Goal: Task Accomplishment & Management: Complete application form

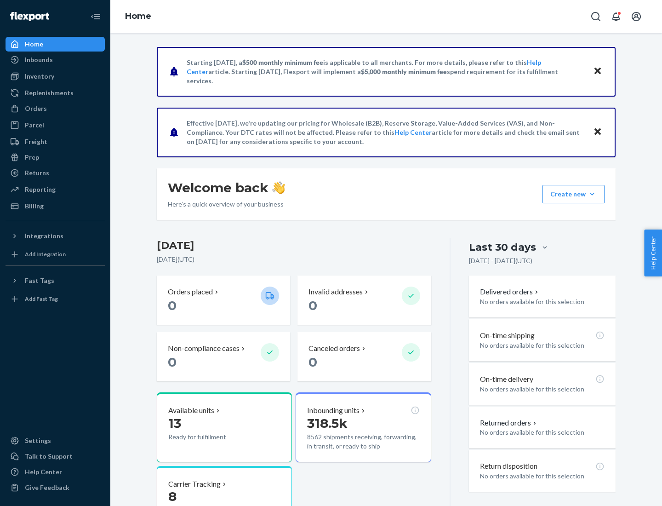
click at [592, 194] on button "Create new Create new inbound Create new order Create new product" at bounding box center [574, 194] width 62 height 18
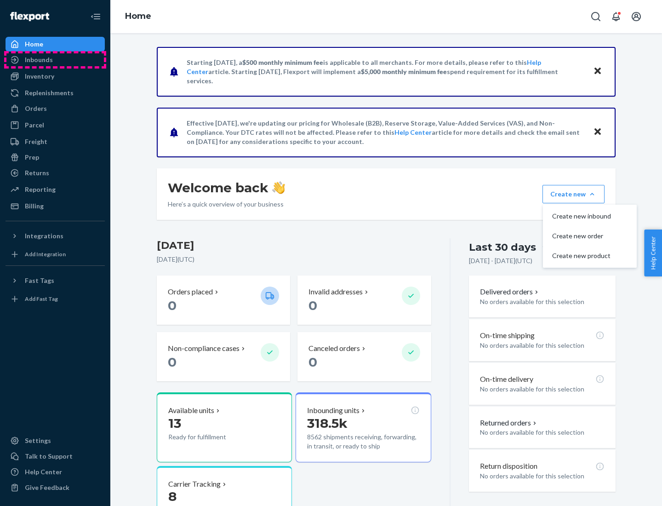
click at [55, 60] on div "Inbounds" at bounding box center [54, 59] width 97 height 13
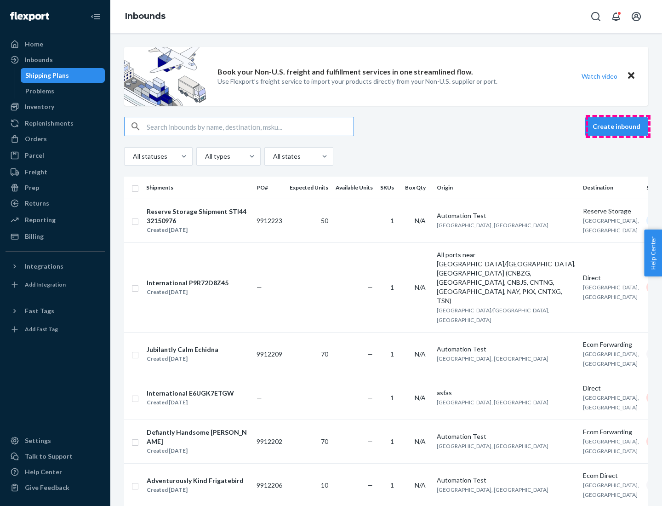
click at [618, 126] on button "Create inbound" at bounding box center [616, 126] width 63 height 18
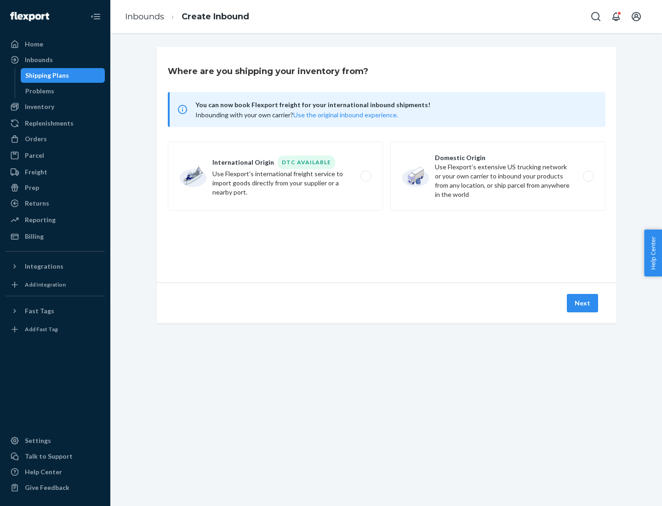
click at [498, 176] on label "Domestic Origin Use Flexport’s extensive US trucking network or your own carrie…" at bounding box center [497, 176] width 215 height 69
click at [588, 176] on input "Domestic Origin Use Flexport’s extensive US trucking network or your own carrie…" at bounding box center [591, 176] width 6 height 6
radio input "true"
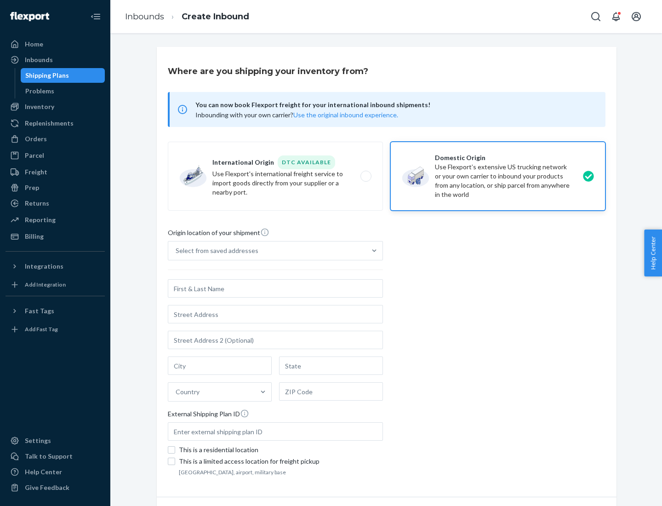
click at [215, 251] on div "Select from saved addresses" at bounding box center [217, 250] width 83 height 9
click at [177, 251] on input "Select from saved addresses" at bounding box center [176, 250] width 1 height 9
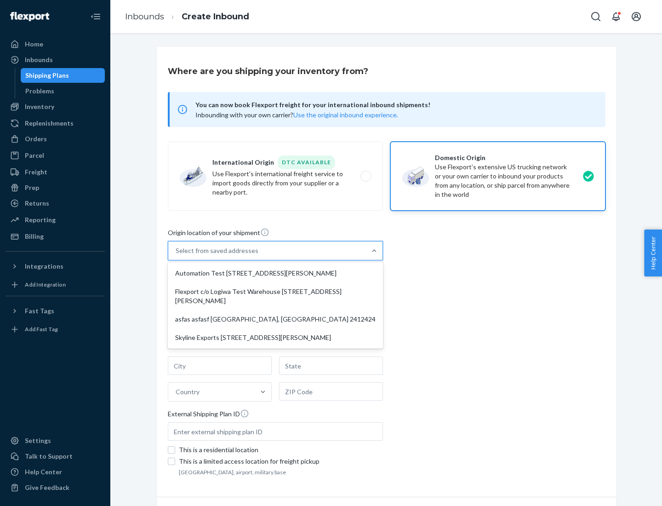
scroll to position [4, 0]
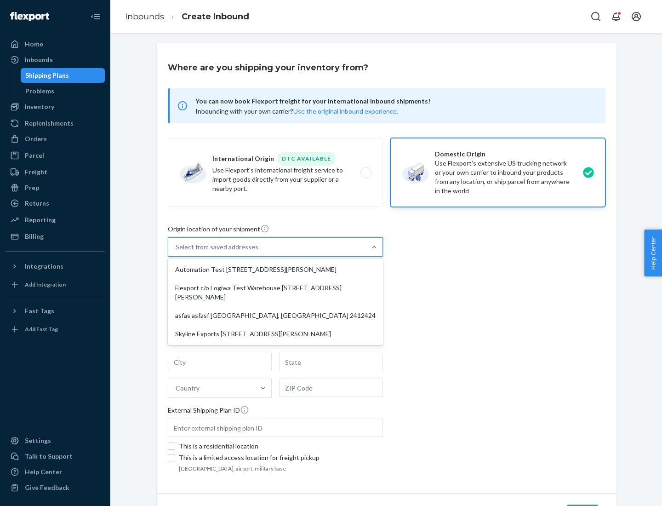
click at [275, 269] on div "Automation Test [STREET_ADDRESS][PERSON_NAME]" at bounding box center [276, 269] width 212 height 18
click at [177, 252] on input "option Automation Test [STREET_ADDRESS][PERSON_NAME] focused, 1 of 4. 4 results…" at bounding box center [176, 246] width 1 height 9
type input "Automation Test"
type input "9th Floor"
type input "[GEOGRAPHIC_DATA]"
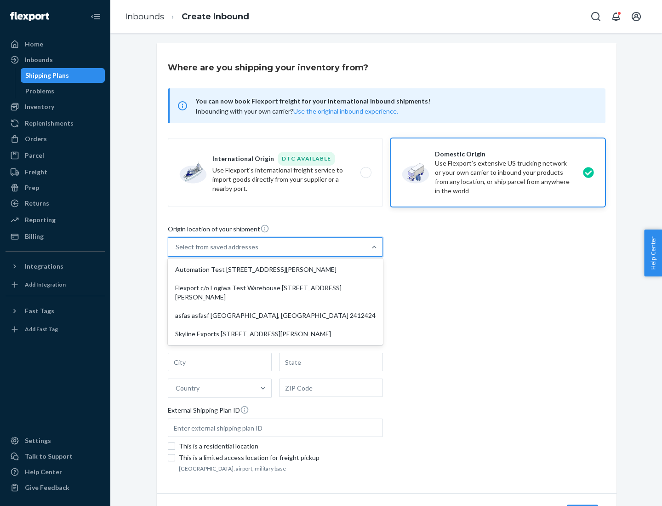
type input "CA"
type input "94104"
type input "[STREET_ADDRESS][PERSON_NAME]"
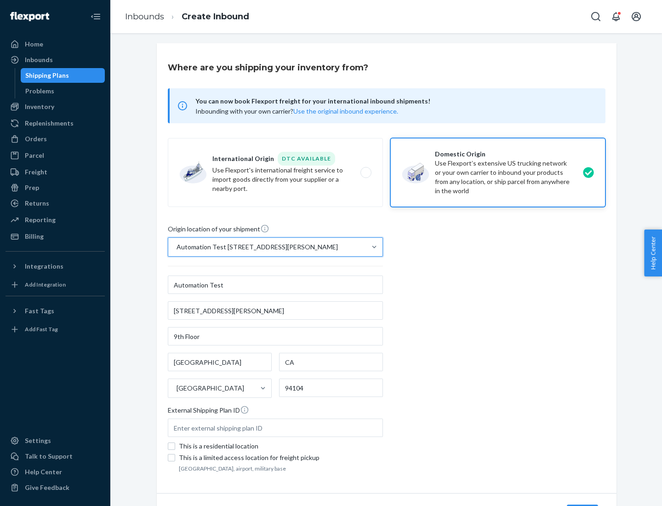
scroll to position [54, 0]
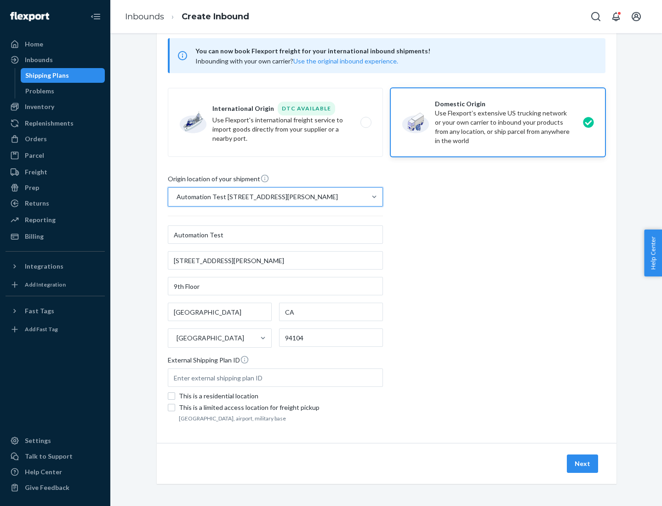
click at [583, 463] on button "Next" at bounding box center [582, 463] width 31 height 18
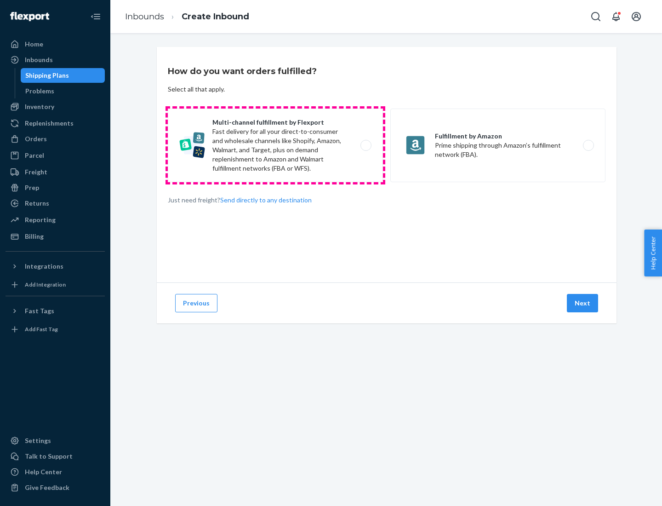
click at [275, 145] on label "Multi-channel fulfillment by Flexport Fast delivery for all your direct-to-cons…" at bounding box center [275, 146] width 215 height 74
click at [366, 145] on input "Multi-channel fulfillment by Flexport Fast delivery for all your direct-to-cons…" at bounding box center [369, 146] width 6 height 6
radio input "true"
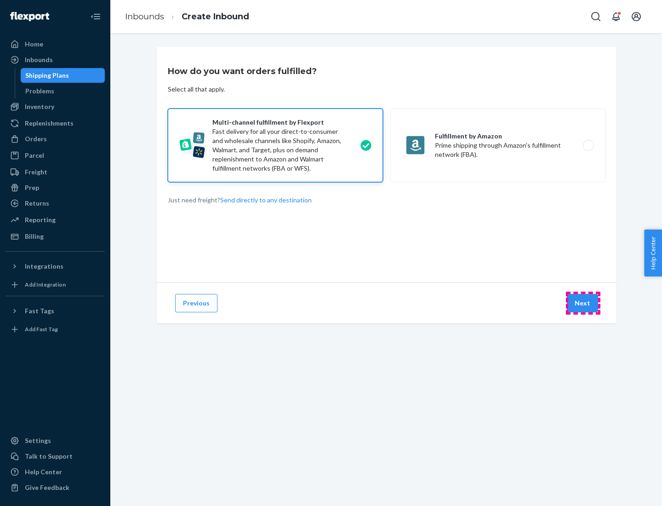
click at [583, 303] on button "Next" at bounding box center [582, 303] width 31 height 18
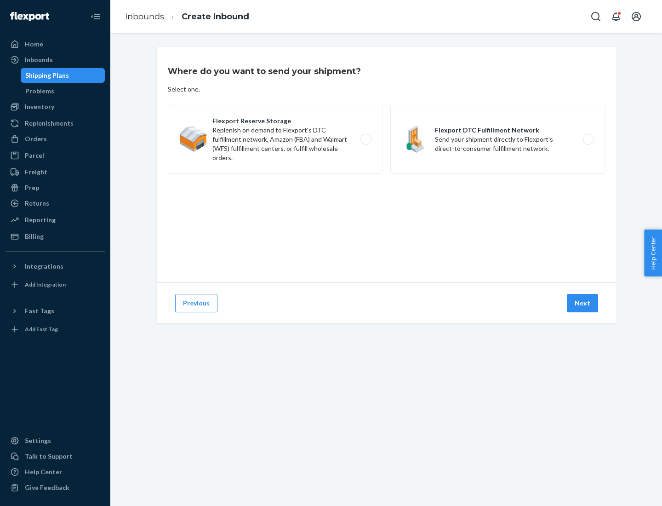
click at [498, 139] on label "Flexport DTC Fulfillment Network Send your shipment directly to Flexport's dire…" at bounding box center [497, 139] width 215 height 69
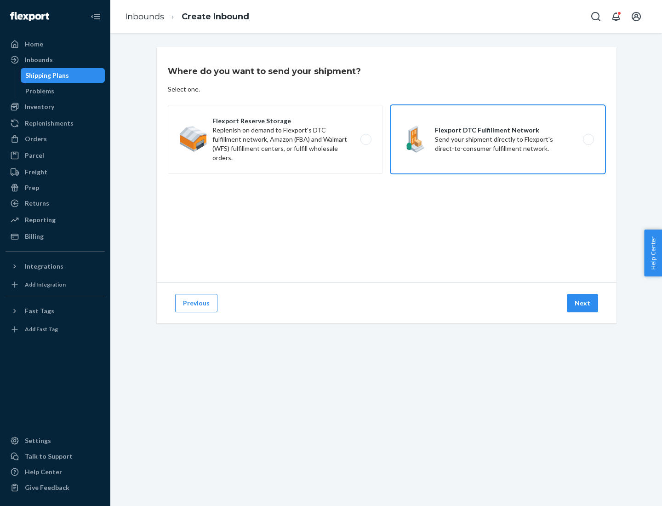
click at [588, 139] on input "Flexport DTC Fulfillment Network Send your shipment directly to Flexport's dire…" at bounding box center [591, 140] width 6 height 6
radio input "true"
click at [583, 303] on button "Next" at bounding box center [582, 303] width 31 height 18
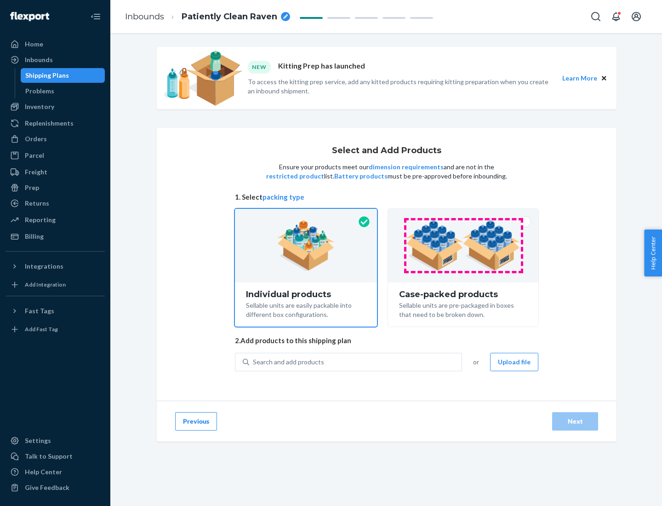
click at [463, 246] on img at bounding box center [463, 245] width 114 height 51
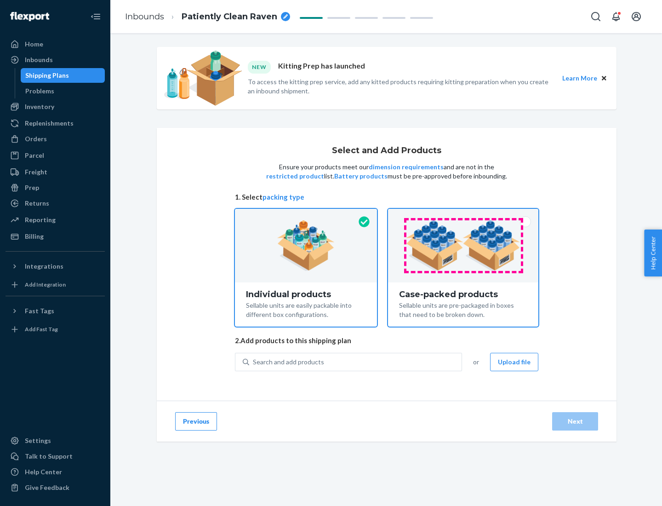
click at [463, 215] on input "Case-packed products Sellable units are pre-packaged in boxes that need to be b…" at bounding box center [463, 212] width 6 height 6
radio input "true"
radio input "false"
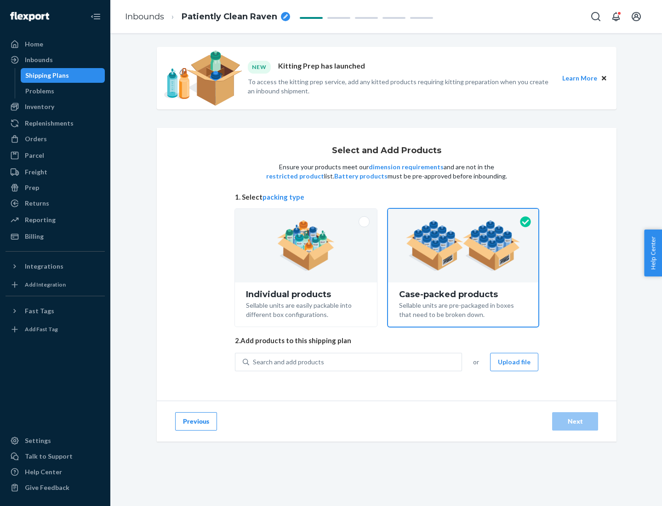
click at [356, 361] on div "Search and add products" at bounding box center [355, 362] width 212 height 17
click at [254, 361] on input "Search and add products" at bounding box center [253, 361] width 1 height 9
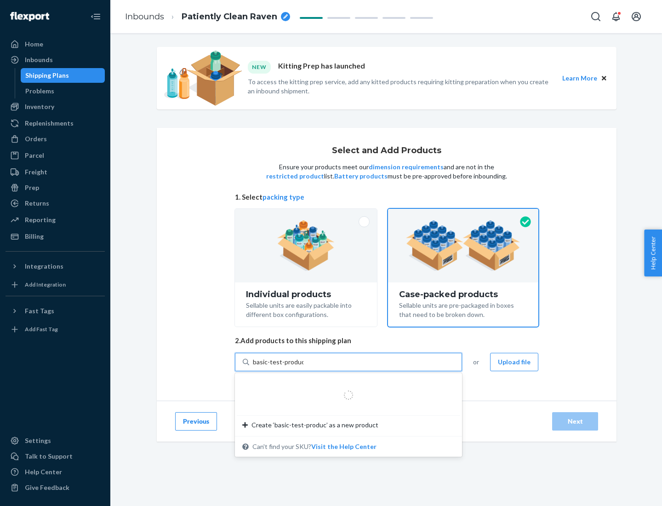
type input "basic-test-product-1"
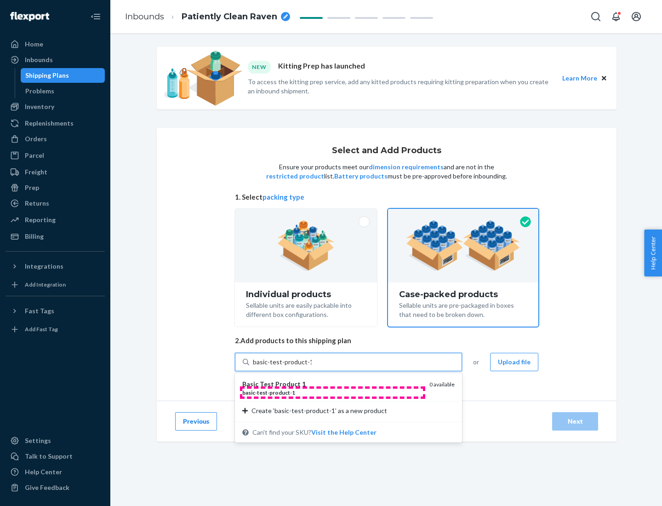
click at [332, 392] on div "basic - test - product - 1" at bounding box center [332, 393] width 180 height 8
click at [312, 366] on input "basic-test-product-1" at bounding box center [282, 361] width 59 height 9
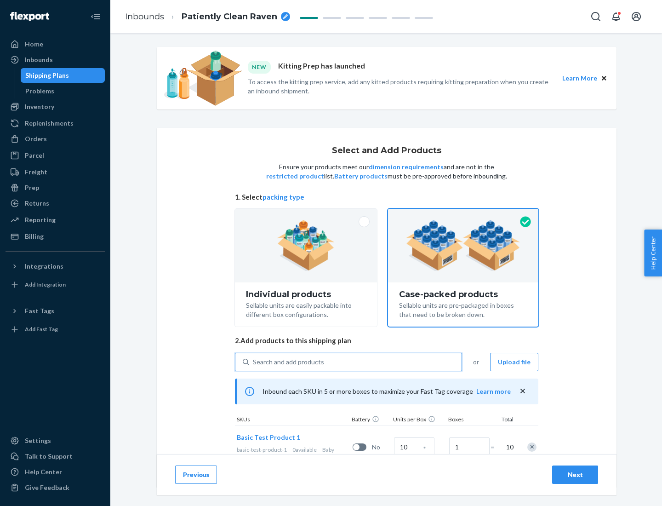
scroll to position [33, 0]
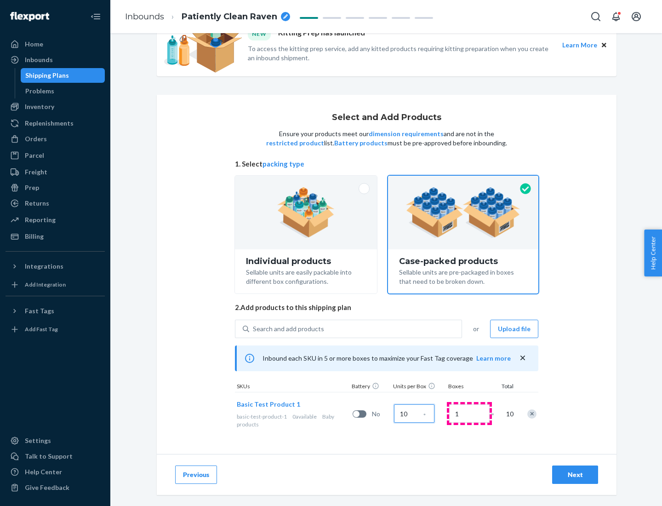
type input "10"
type input "7"
click at [575, 475] on div "Next" at bounding box center [575, 474] width 30 height 9
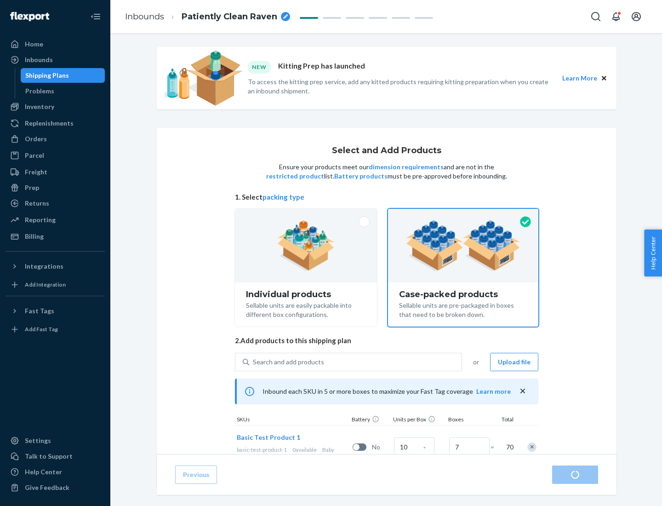
radio input "true"
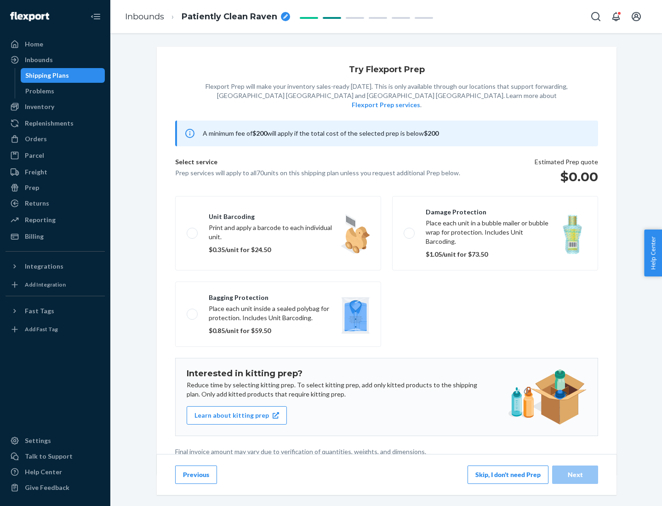
scroll to position [2, 0]
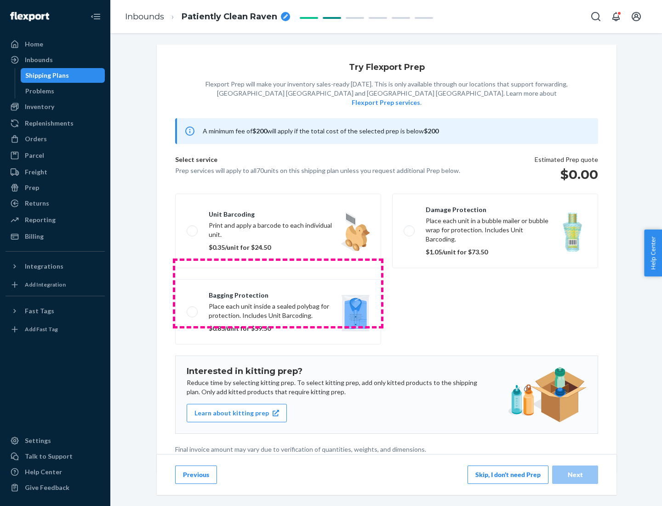
click at [278, 293] on label "Bagging protection Place each unit inside a sealed polybag for protection. Incl…" at bounding box center [278, 311] width 206 height 65
click at [193, 309] on input "Bagging protection Place each unit inside a sealed polybag for protection. Incl…" at bounding box center [190, 312] width 6 height 6
checkbox input "true"
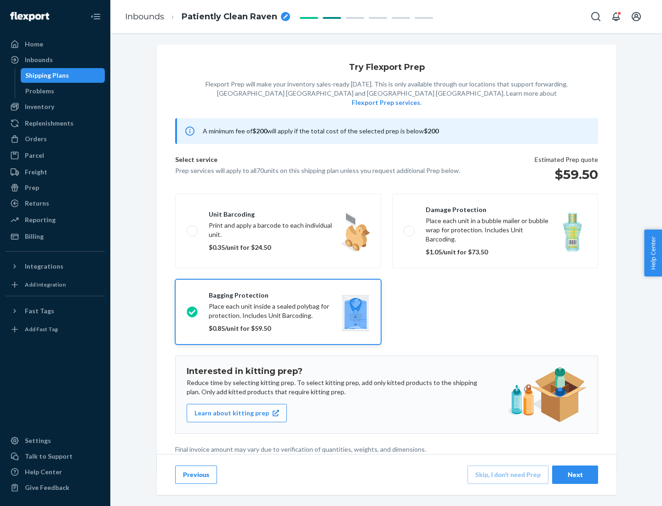
click at [575, 474] on div "Next" at bounding box center [575, 474] width 30 height 9
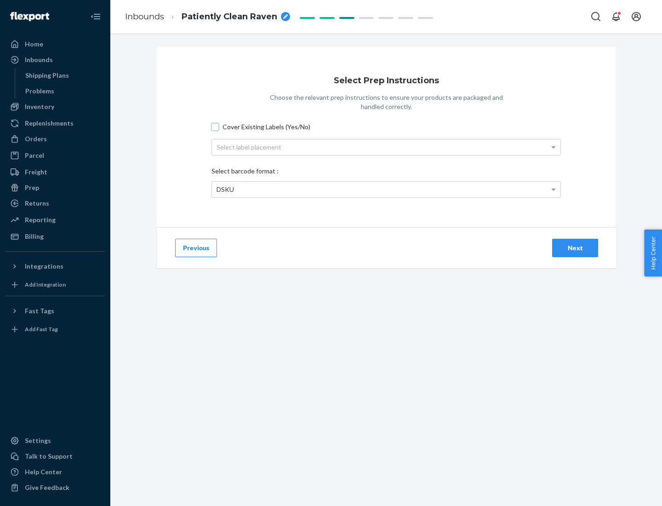
click at [215, 126] on input "Cover Existing Labels (Yes/No)" at bounding box center [215, 126] width 7 height 7
checkbox input "true"
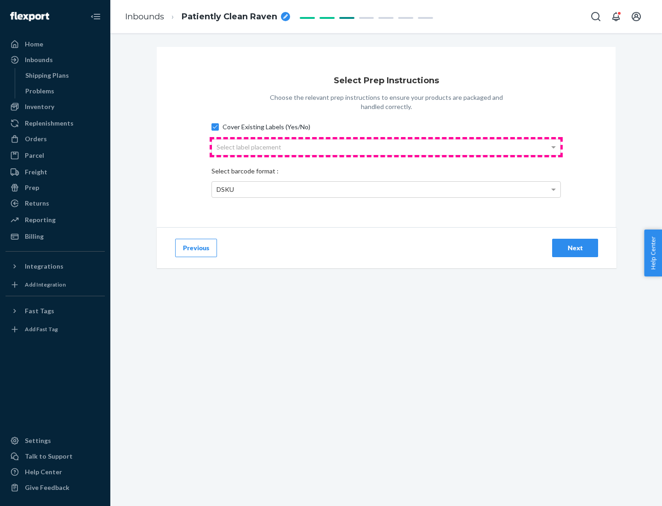
click at [386, 147] on div "Select label placement" at bounding box center [386, 147] width 349 height 16
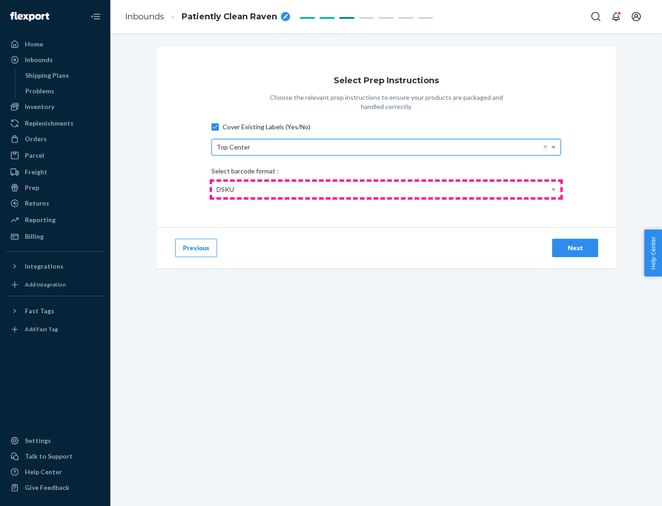
click at [386, 189] on div "DSKU" at bounding box center [386, 190] width 349 height 16
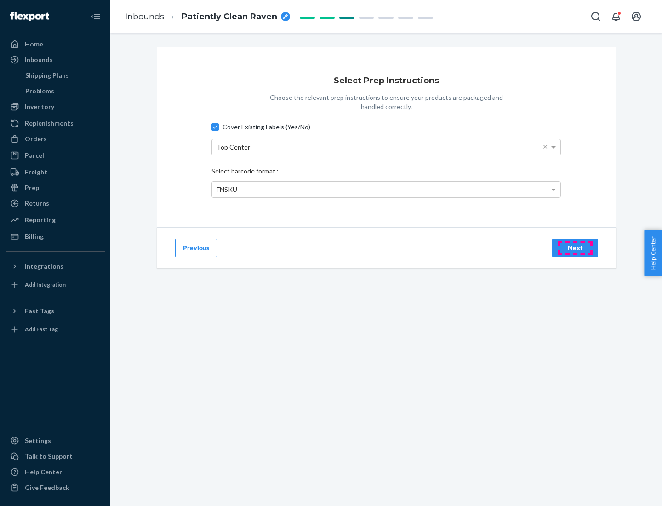
click at [575, 247] on div "Next" at bounding box center [575, 247] width 30 height 9
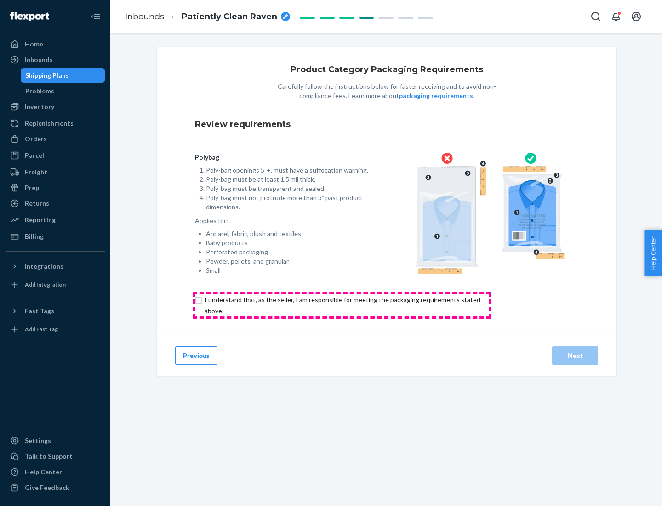
click at [342, 305] on input "checkbox" at bounding box center [348, 305] width 306 height 22
checkbox input "true"
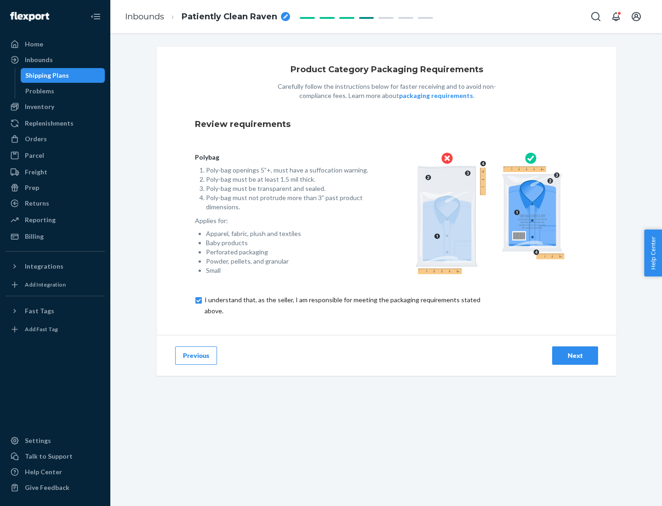
click at [575, 355] on div "Next" at bounding box center [575, 355] width 30 height 9
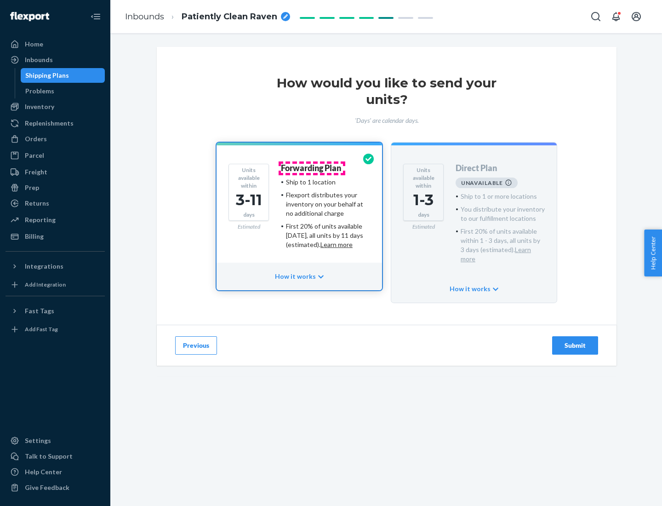
click at [312, 168] on h4 "Forwarding Plan" at bounding box center [311, 168] width 60 height 9
click at [575, 341] on div "Submit" at bounding box center [575, 345] width 30 height 9
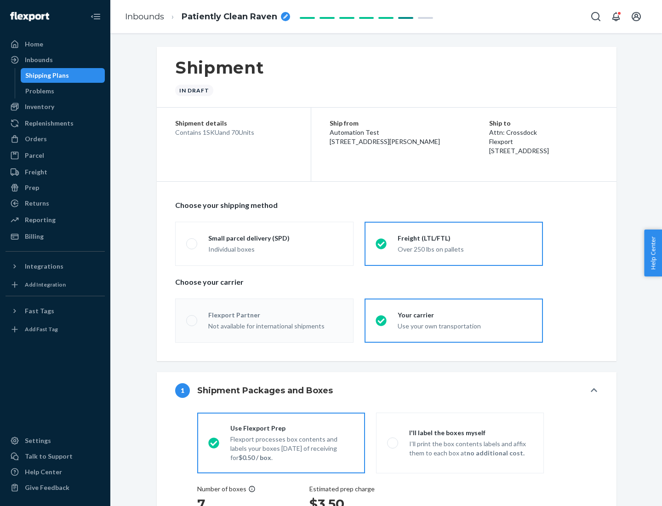
radio input "true"
radio input "false"
radio input "true"
radio input "false"
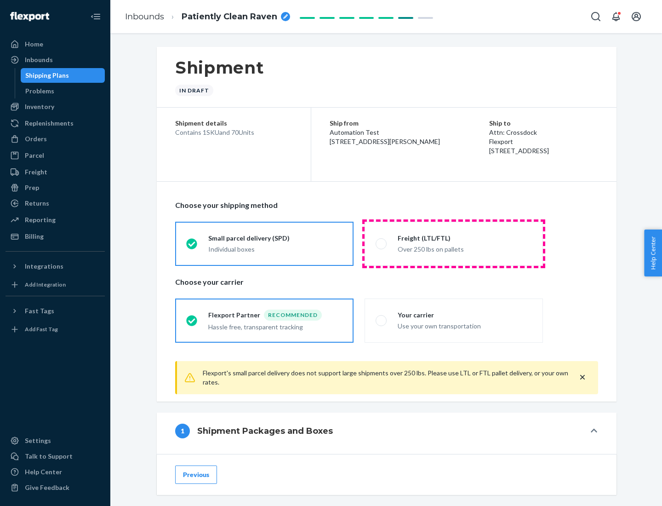
click at [454, 243] on div "Over 250 lbs on pallets" at bounding box center [465, 248] width 134 height 11
click at [382, 243] on input "Freight (LTL/FTL) Over 250 lbs on pallets" at bounding box center [379, 243] width 6 height 6
radio input "true"
radio input "false"
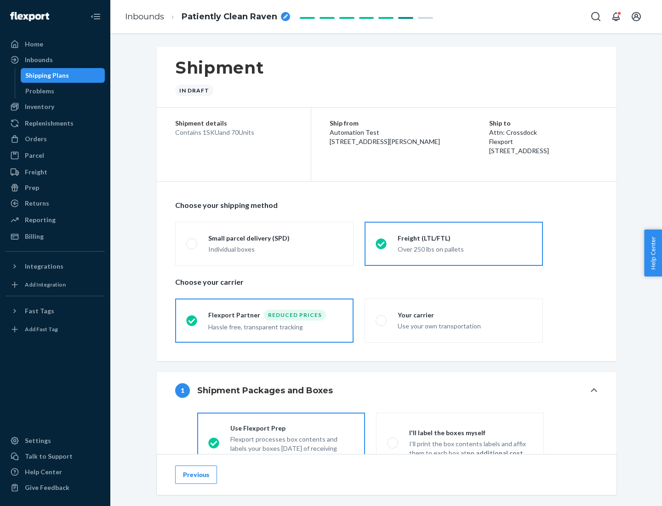
scroll to position [51, 0]
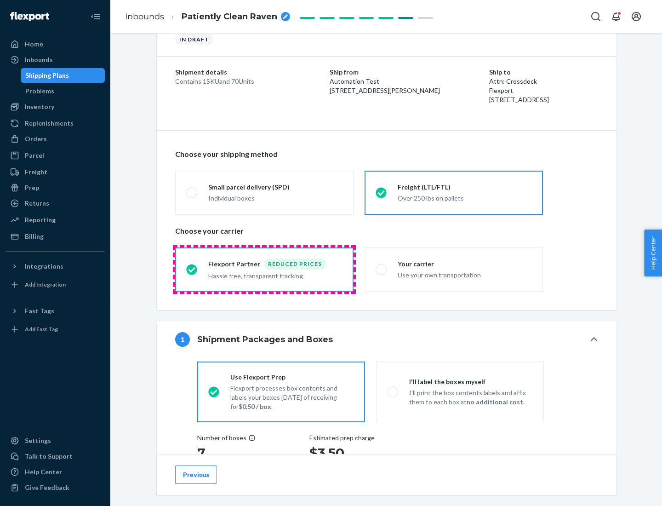
click at [264, 269] on div "Hassle free, transparent tracking" at bounding box center [275, 274] width 134 height 11
click at [192, 269] on input "Flexport Partner Reduced prices Hassle free, transparent tracking" at bounding box center [189, 269] width 6 height 6
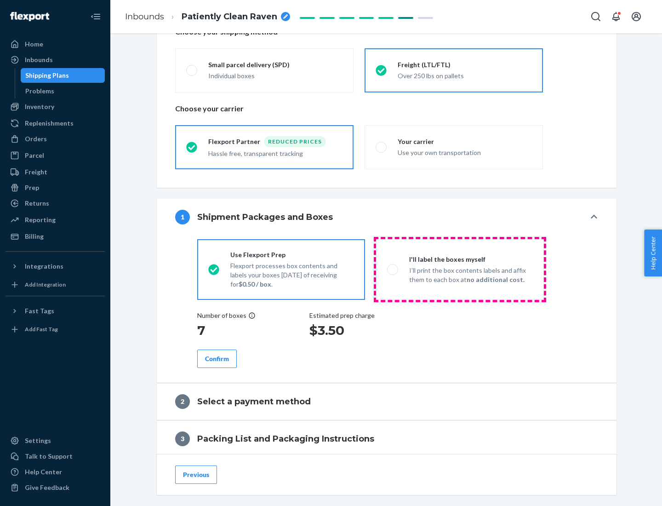
click at [460, 269] on p "I’ll print the box contents labels and affix them to each box at no additional …" at bounding box center [471, 275] width 124 height 18
click at [393, 269] on input "I'll label the boxes myself I’ll print the box contents labels and affix them t…" at bounding box center [390, 269] width 6 height 6
radio input "true"
radio input "false"
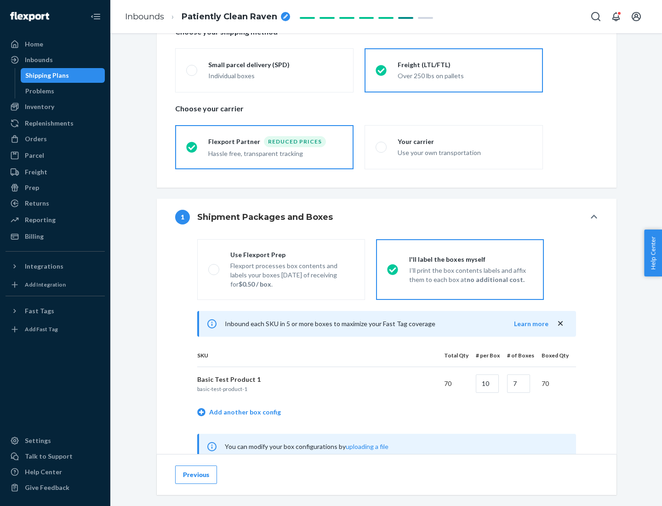
scroll to position [287, 0]
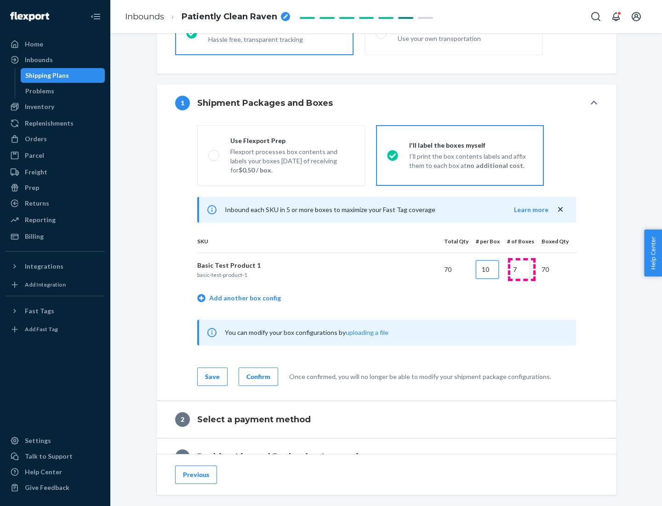
type input "10"
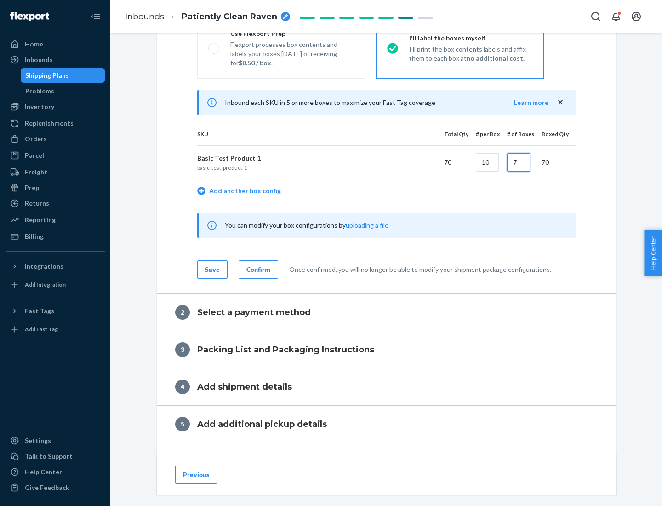
type input "7"
click at [257, 269] on div "Confirm" at bounding box center [258, 269] width 24 height 9
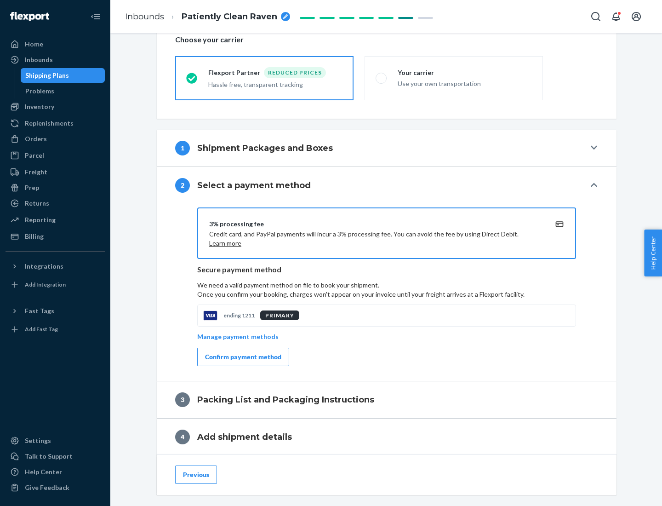
scroll to position [330, 0]
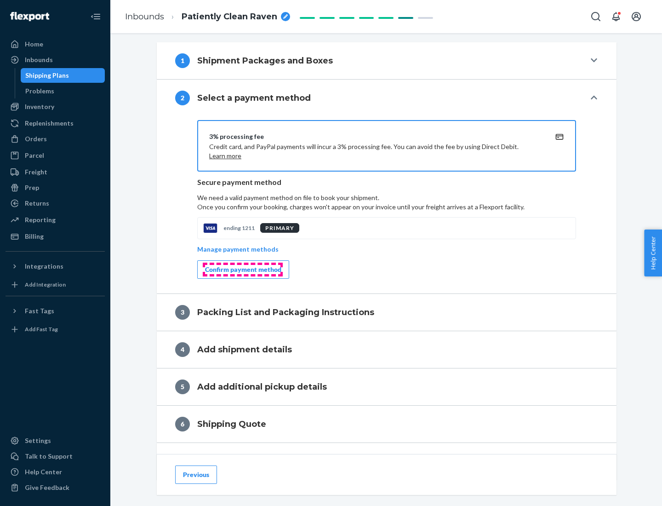
click at [242, 269] on div "Confirm payment method" at bounding box center [243, 269] width 76 height 9
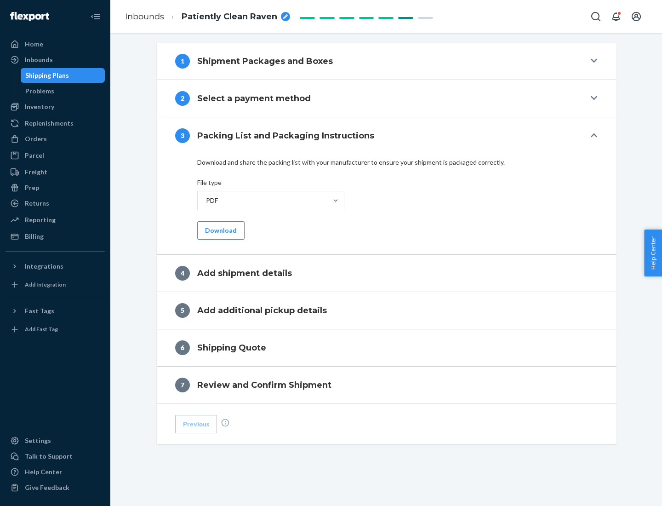
scroll to position [290, 0]
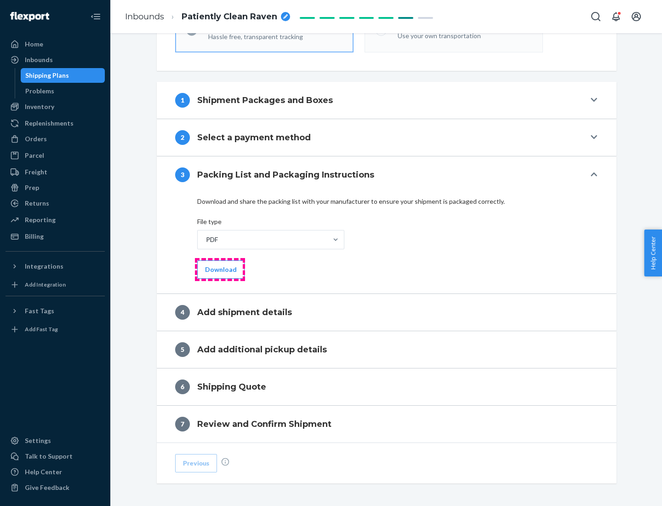
click at [220, 269] on button "Download" at bounding box center [220, 269] width 47 height 18
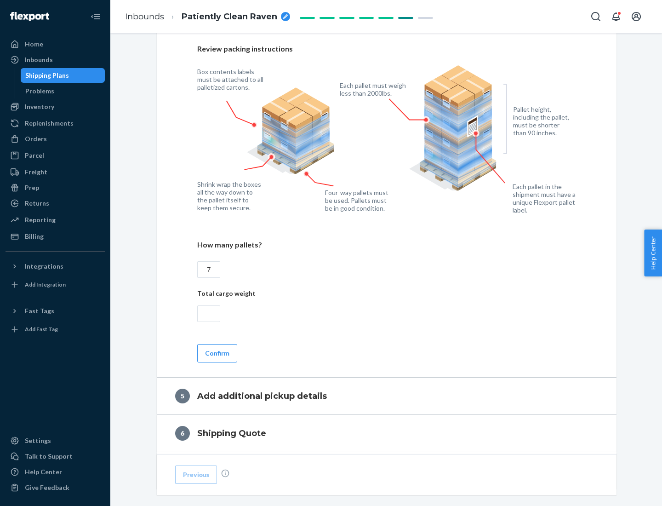
scroll to position [597, 0]
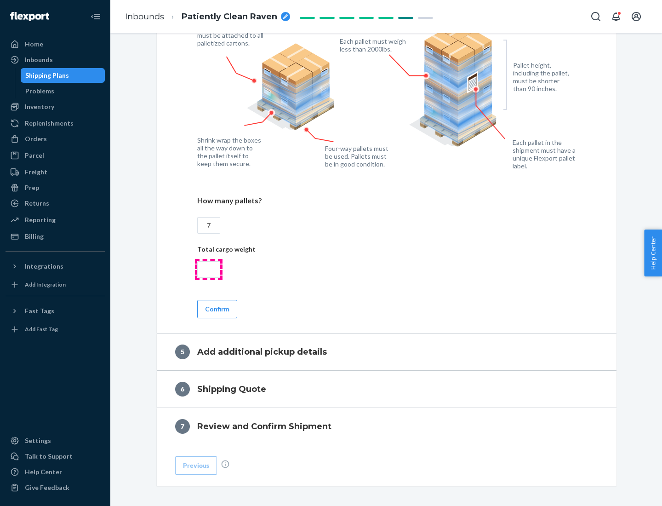
type input "7"
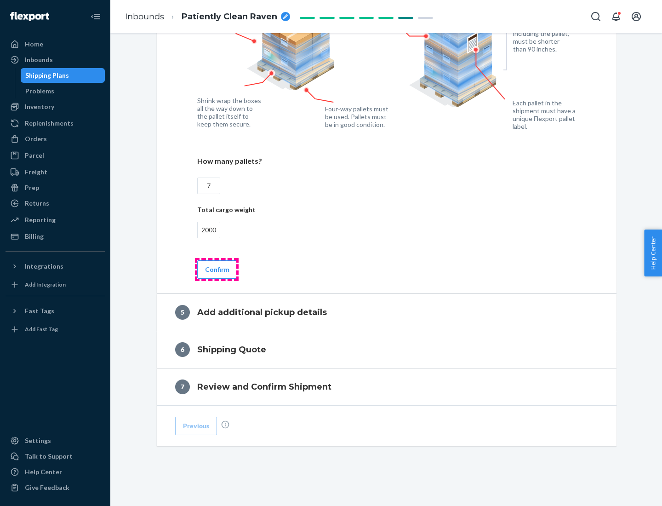
type input "2000"
click at [217, 269] on button "Confirm" at bounding box center [217, 269] width 40 height 18
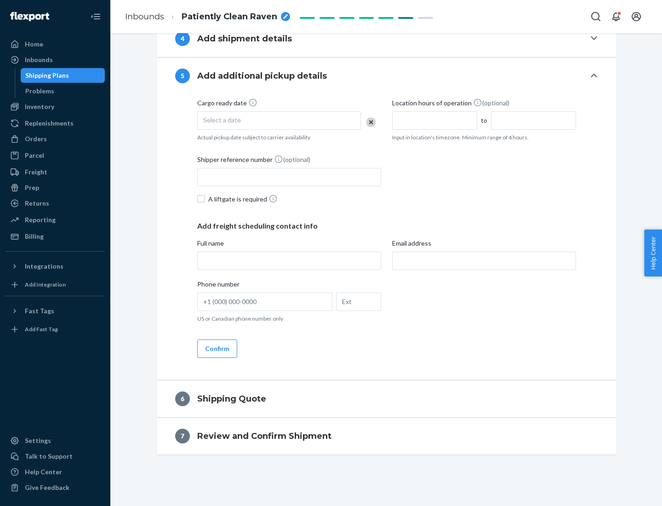
scroll to position [315, 0]
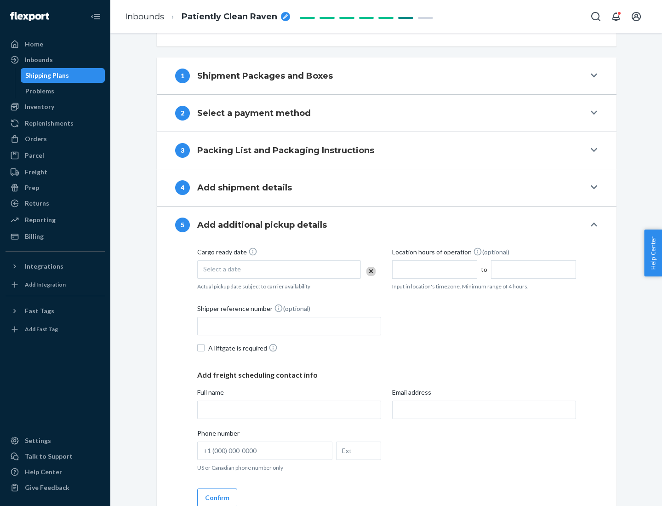
click at [279, 269] on div "Select a date" at bounding box center [279, 269] width 164 height 18
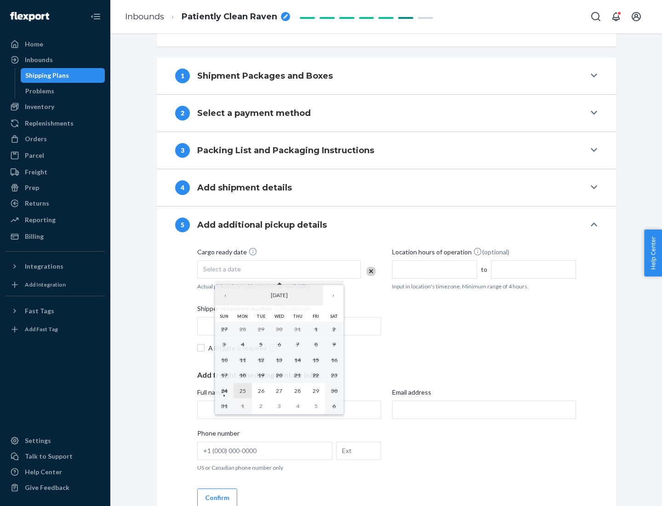
click at [242, 390] on abbr "25" at bounding box center [243, 390] width 6 height 7
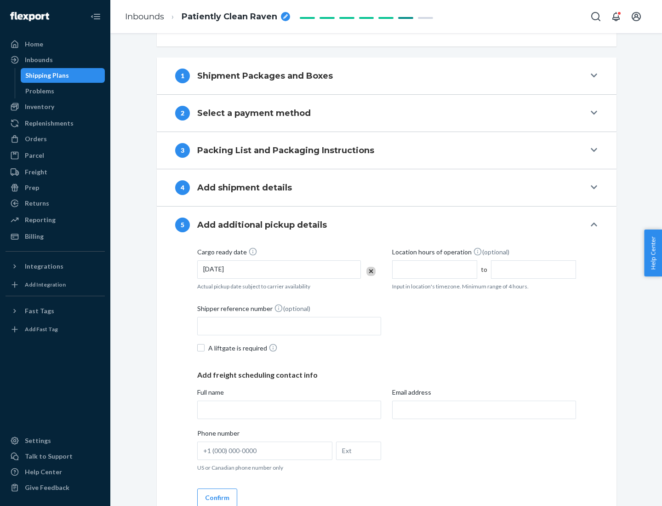
scroll to position [455, 0]
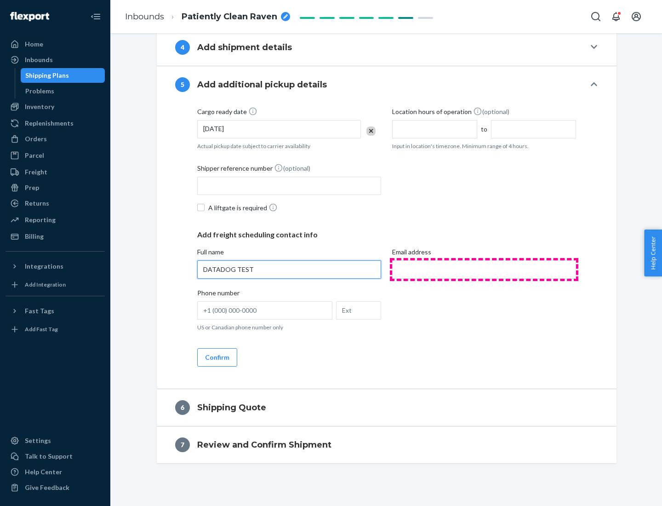
type input "DATADOG TEST"
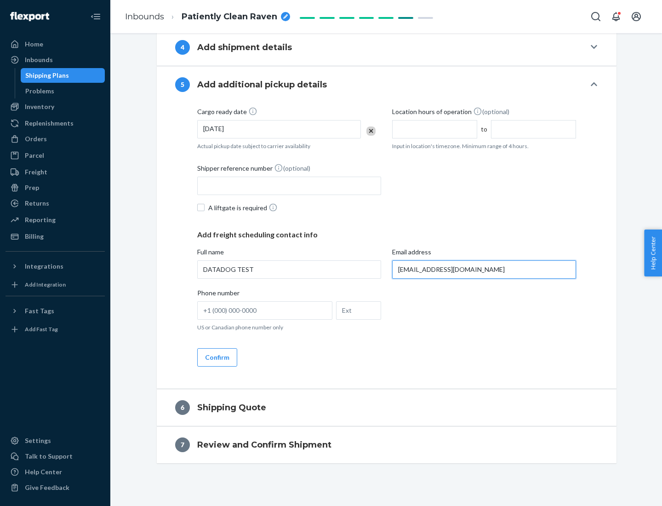
scroll to position [463, 0]
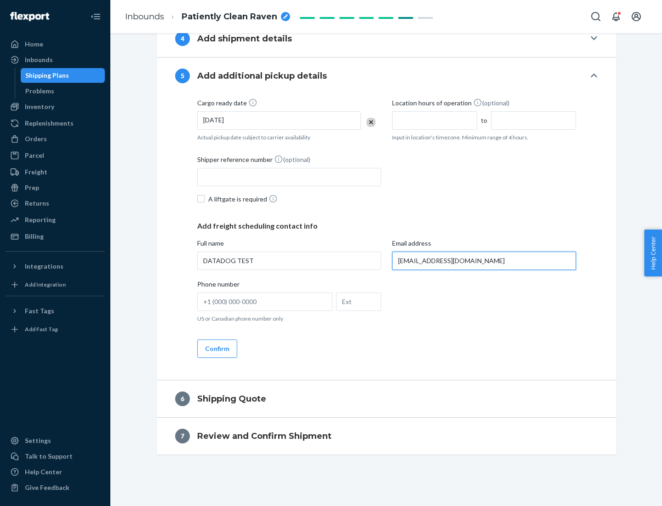
type input "[EMAIL_ADDRESS][DOMAIN_NAME]"
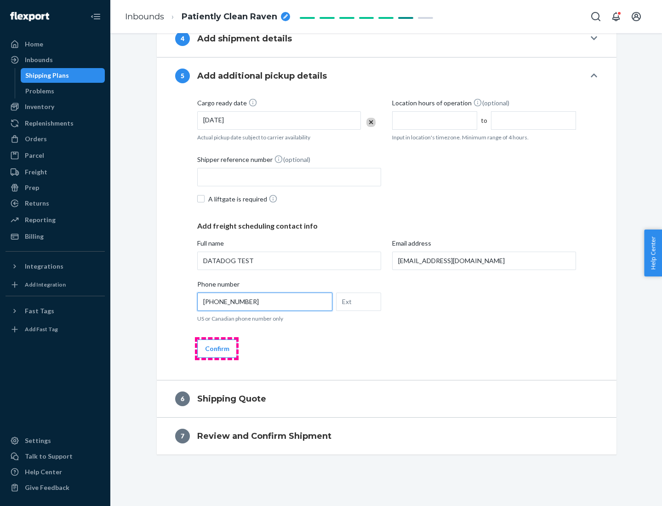
type input "[PHONE_NUMBER]"
click at [217, 348] on button "Confirm" at bounding box center [217, 348] width 40 height 18
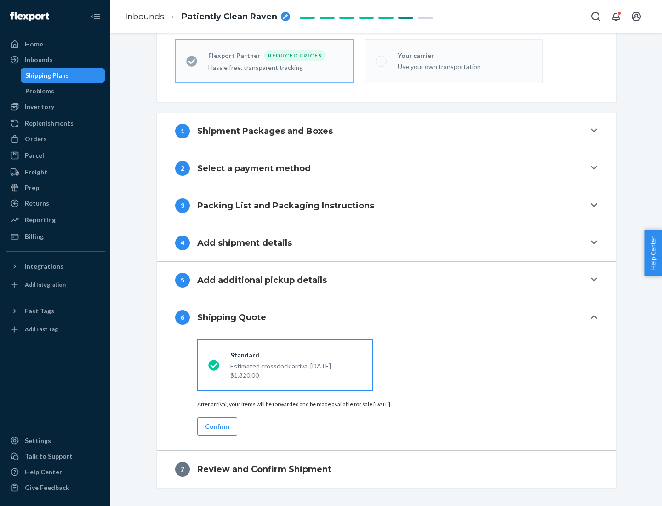
scroll to position [292, 0]
